Goal: Browse casually: Explore the website without a specific task or goal

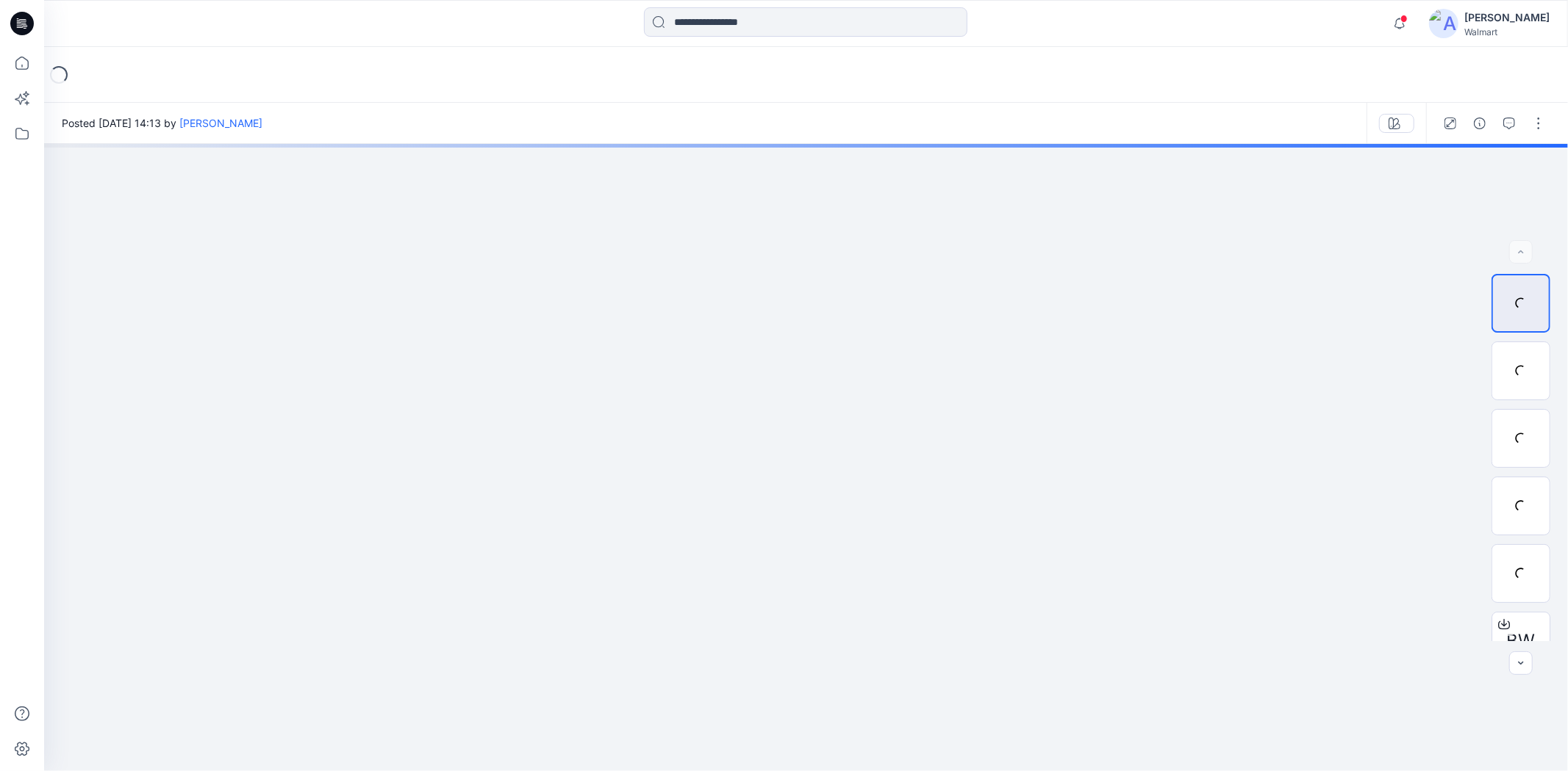
click at [33, 33] on icon at bounding box center [22, 24] width 24 height 47
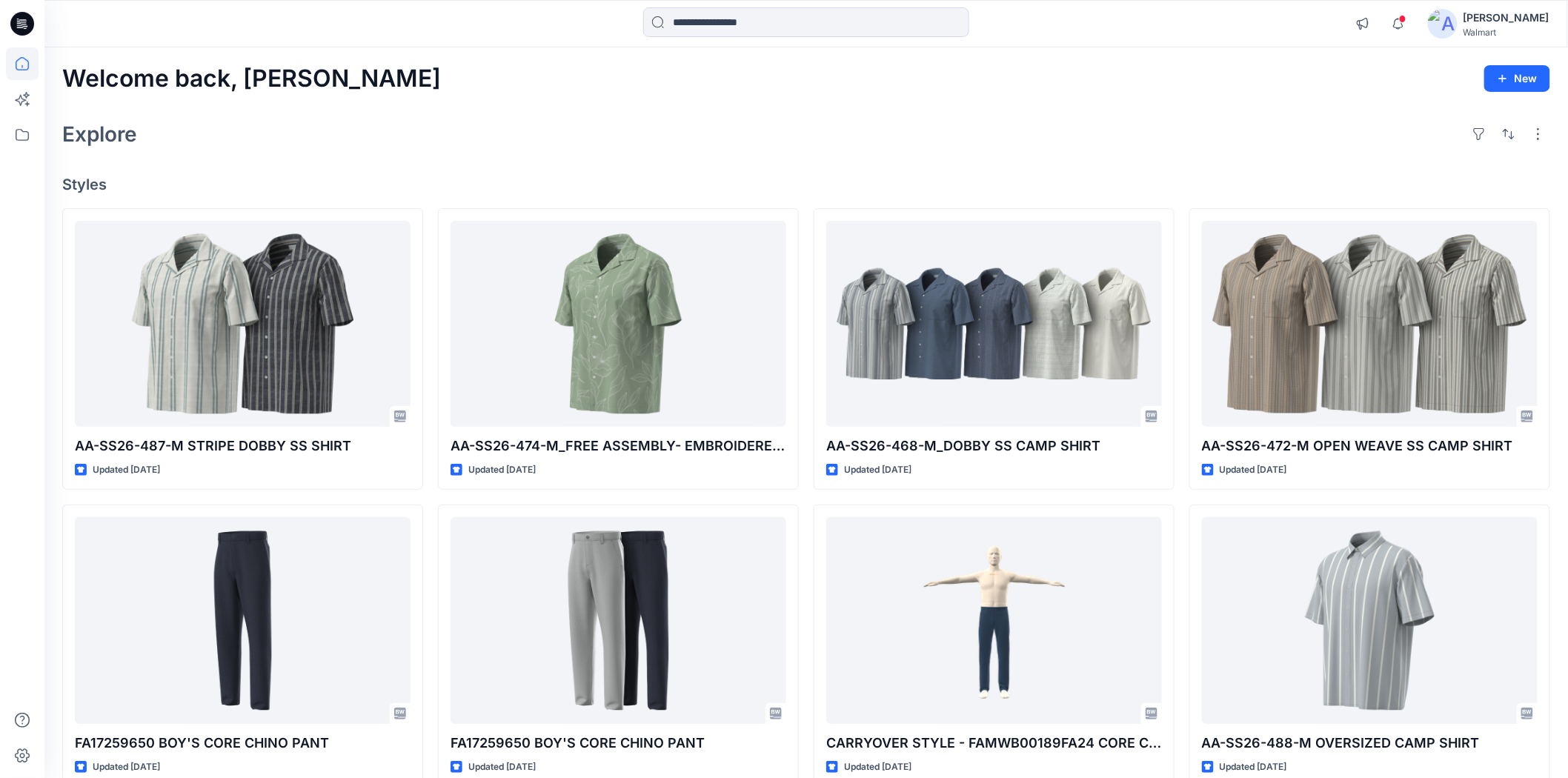
click at [690, 121] on div "Explore" at bounding box center [806, 134] width 1488 height 36
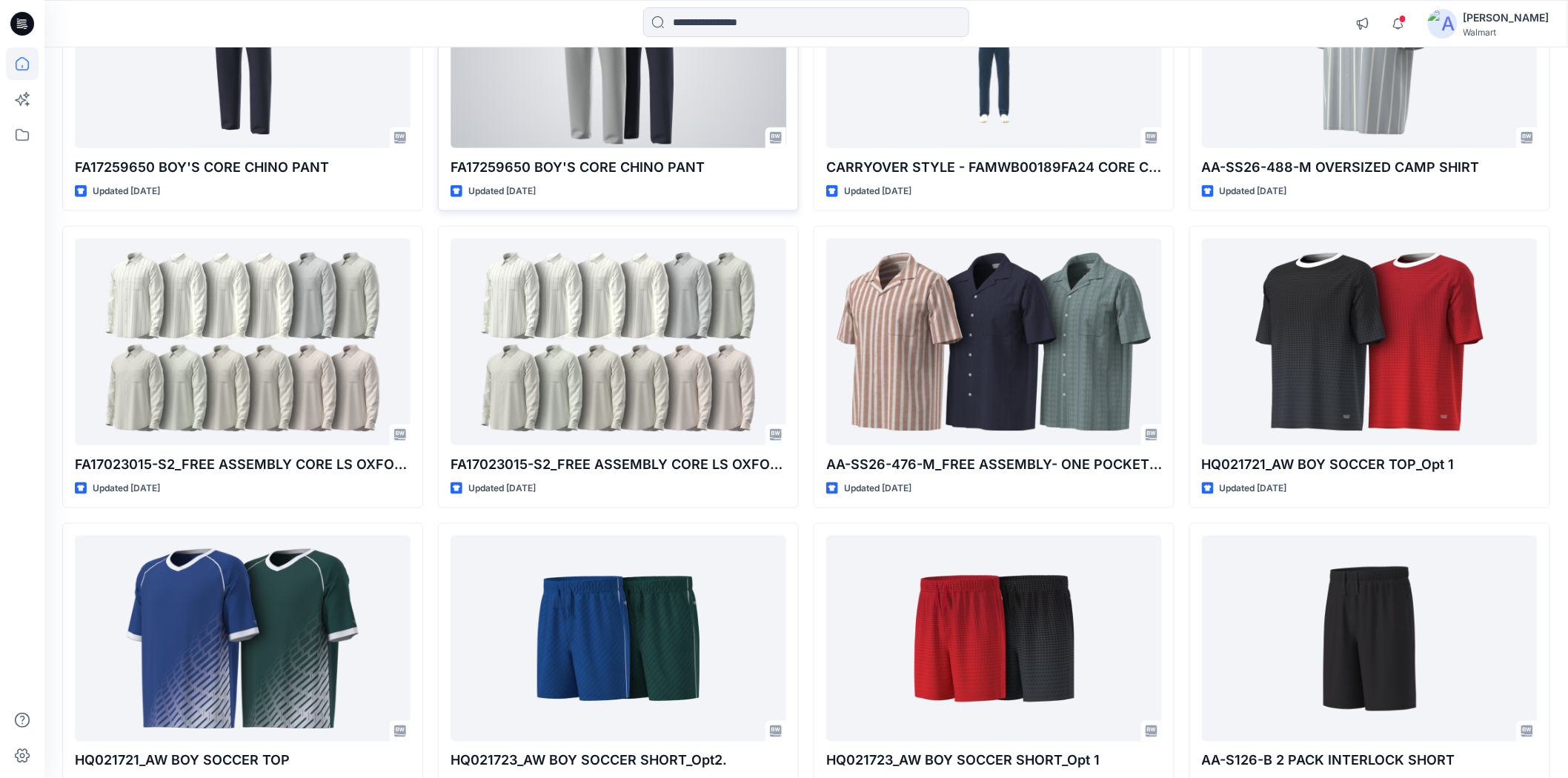
scroll to position [823, 0]
